Goal: Check status: Check status

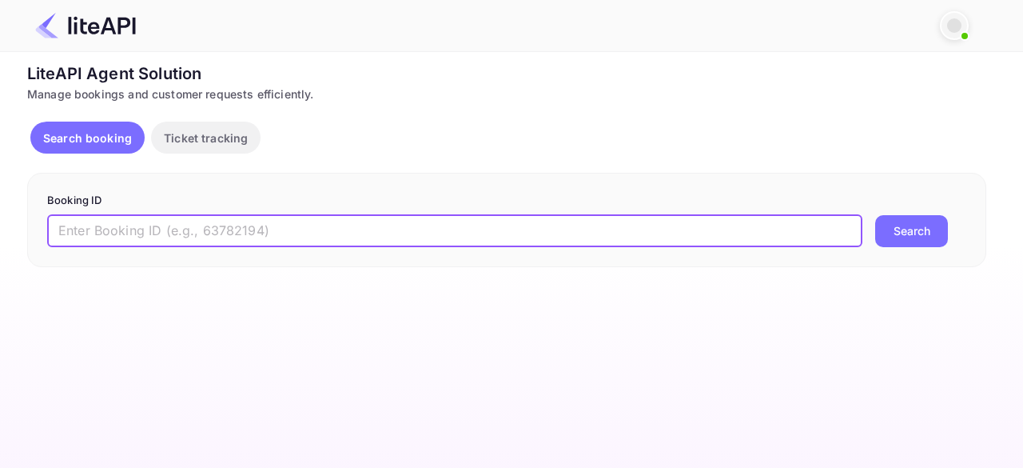
click at [198, 241] on input "text" at bounding box center [454, 231] width 815 height 32
paste input "8887630"
type input "8887630"
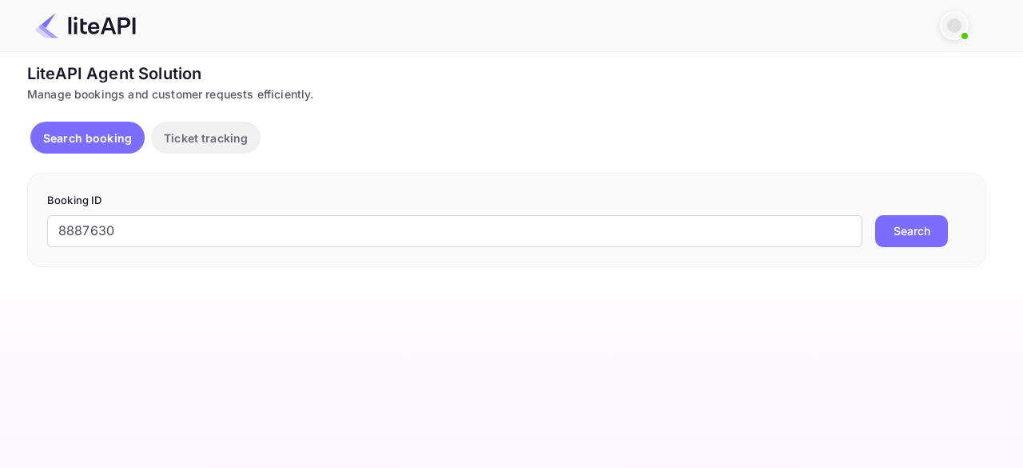
click at [919, 236] on button "Search" at bounding box center [911, 231] width 73 height 32
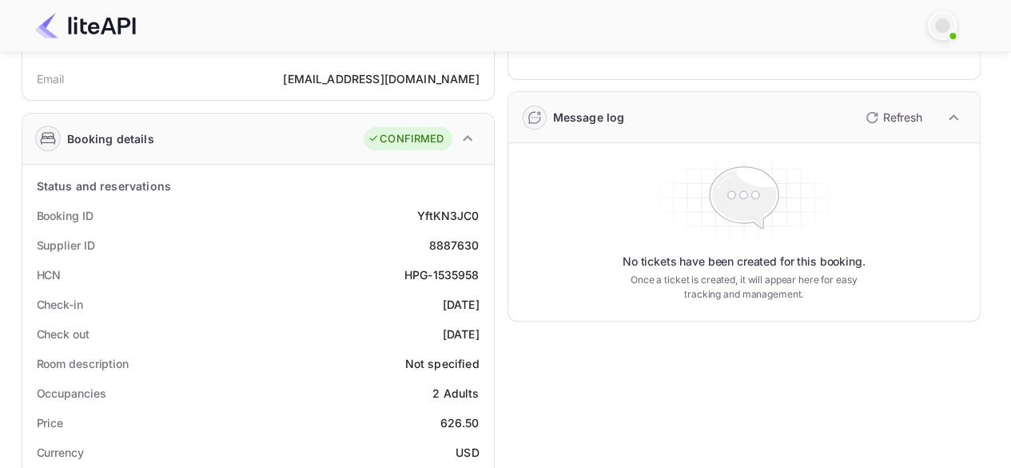
scroll to position [176, 0]
click at [429, 269] on div "HPG-1535958" at bounding box center [441, 273] width 75 height 17
copy div "HPG-1535958"
click at [429, 269] on div "HPG-1535958" at bounding box center [441, 273] width 75 height 17
